Goal: Task Accomplishment & Management: Manage account settings

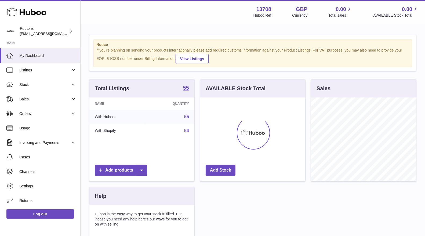
drag, startPoint x: 33, startPoint y: 99, endPoint x: 37, endPoint y: 107, distance: 8.2
click at [33, 99] on span "Sales" at bounding box center [44, 99] width 51 height 5
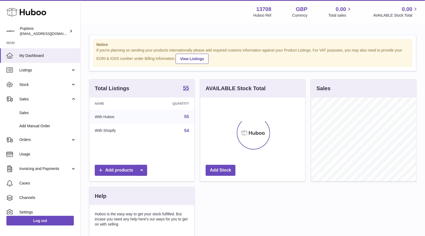
click at [36, 116] on link "Sales" at bounding box center [40, 112] width 80 height 13
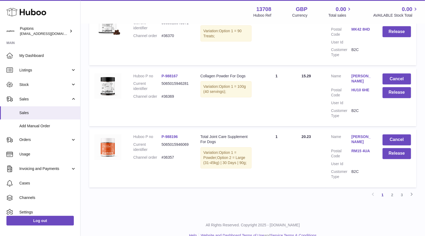
scroll to position [566, 0]
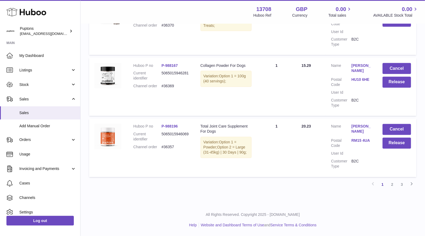
click at [393, 188] on link "2" at bounding box center [393, 185] width 10 height 10
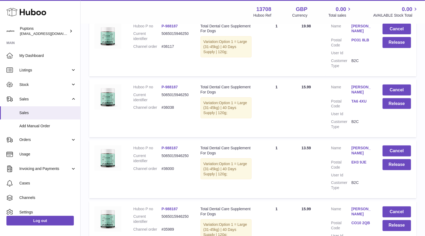
scroll to position [561, 0]
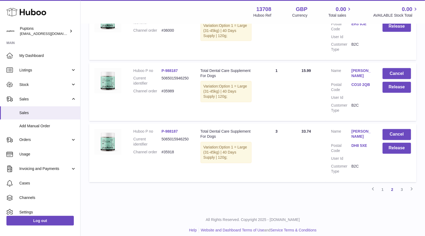
click at [386, 185] on link "1" at bounding box center [383, 190] width 10 height 10
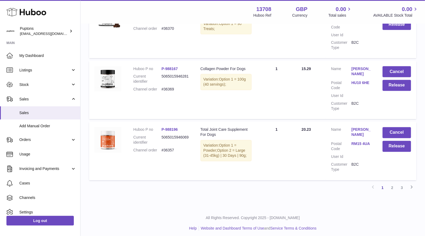
scroll to position [566, 0]
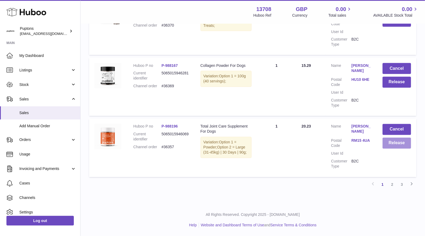
click at [396, 139] on button "Release" at bounding box center [397, 143] width 28 height 11
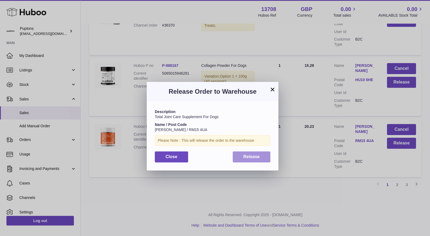
click at [265, 156] on button "Release" at bounding box center [252, 157] width 38 height 11
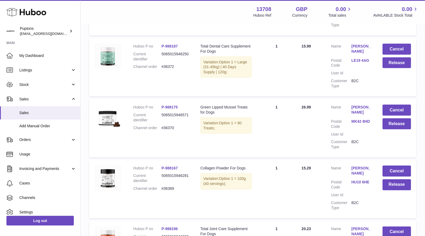
scroll to position [506, 0]
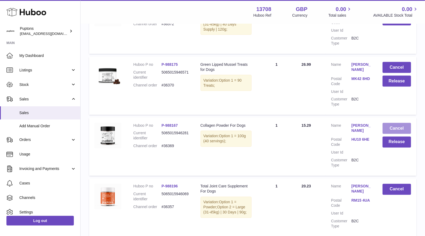
click at [402, 123] on button "Cancel" at bounding box center [397, 128] width 28 height 11
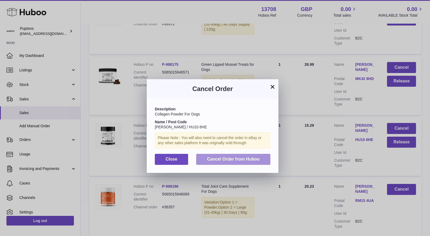
click at [258, 157] on span "Cancel Order from Huboo" at bounding box center [233, 159] width 53 height 5
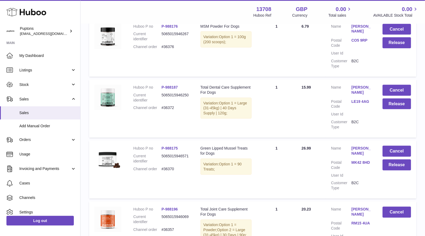
scroll to position [416, 0]
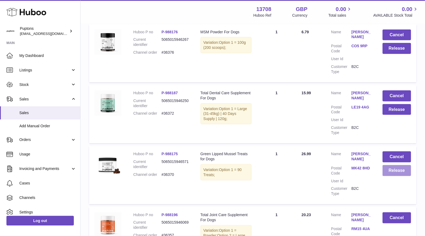
click at [397, 172] on button "Release" at bounding box center [397, 170] width 28 height 11
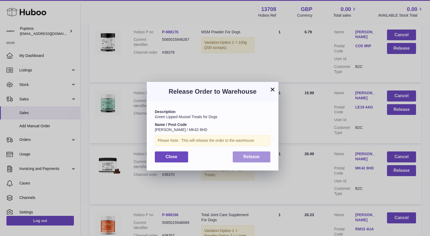
click at [250, 157] on span "Release" at bounding box center [251, 157] width 16 height 5
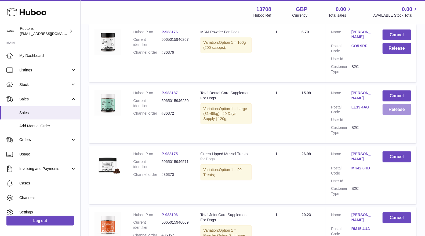
click at [391, 110] on button "Release" at bounding box center [397, 109] width 28 height 11
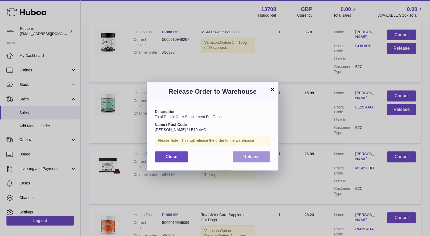
click at [259, 156] on span "Release" at bounding box center [251, 157] width 16 height 5
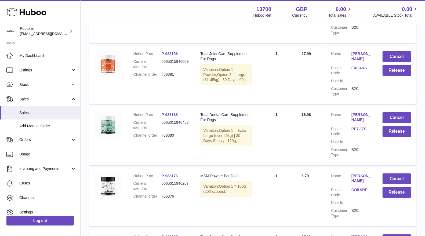
scroll to position [267, 0]
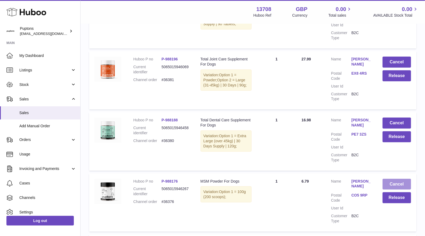
click at [390, 185] on button "Cancel" at bounding box center [397, 184] width 28 height 11
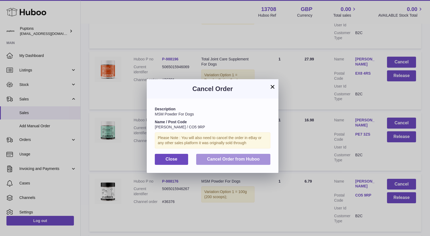
click at [252, 157] on span "Cancel Order from Huboo" at bounding box center [233, 159] width 53 height 5
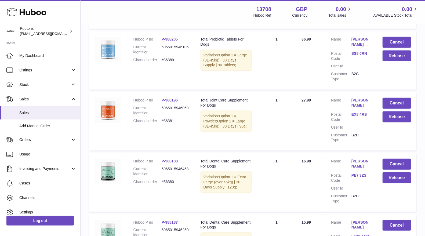
scroll to position [237, 0]
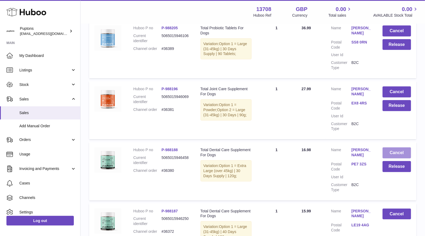
click at [394, 154] on button "Cancel" at bounding box center [397, 153] width 28 height 11
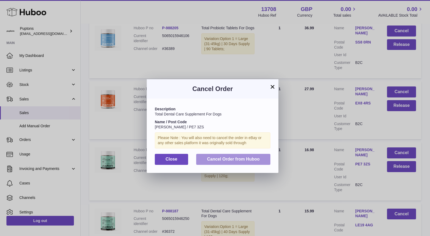
click at [246, 161] on span "Cancel Order from Huboo" at bounding box center [233, 159] width 53 height 5
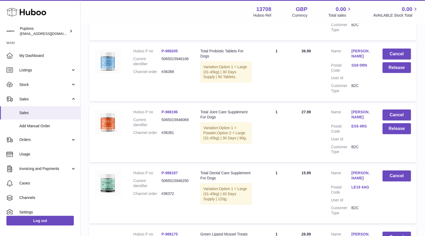
scroll to position [207, 0]
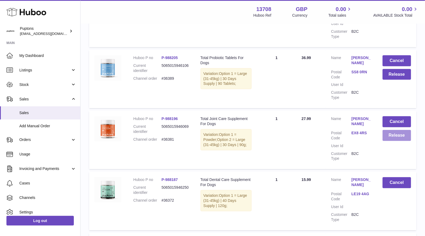
click at [391, 138] on button "Release" at bounding box center [397, 135] width 28 height 11
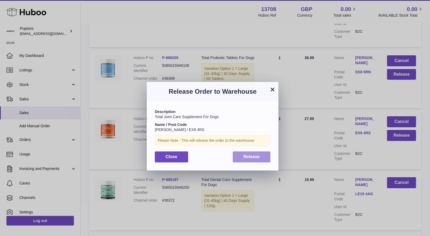
click at [259, 156] on span "Release" at bounding box center [251, 157] width 16 height 5
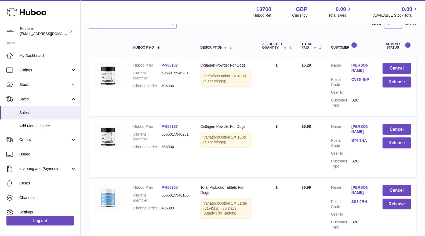
scroll to position [88, 0]
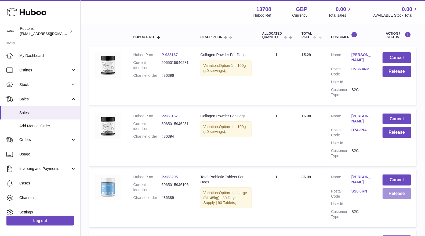
click at [398, 193] on button "Release" at bounding box center [397, 193] width 28 height 11
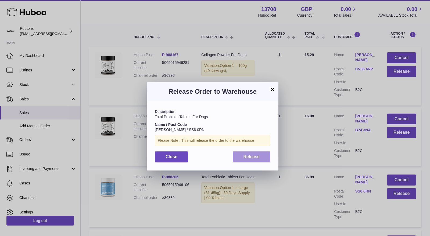
click at [253, 159] on span "Release" at bounding box center [251, 157] width 16 height 5
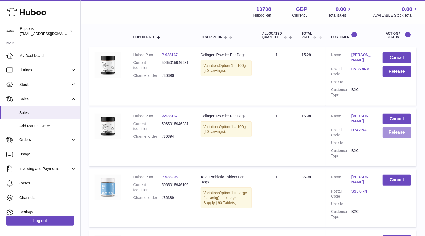
click at [401, 136] on button "Release" at bounding box center [397, 132] width 28 height 11
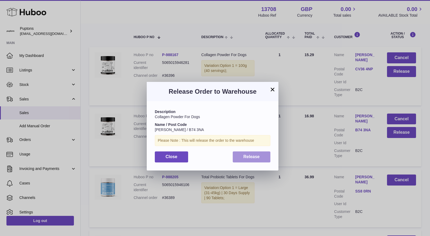
click at [249, 159] on span "Release" at bounding box center [251, 157] width 16 height 5
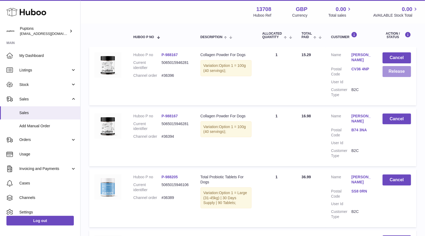
click at [399, 75] on button "Release" at bounding box center [397, 71] width 28 height 11
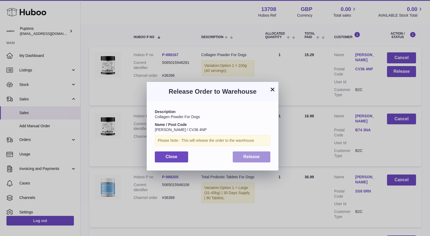
click at [253, 157] on span "Release" at bounding box center [251, 157] width 16 height 5
